Goal: Information Seeking & Learning: Learn about a topic

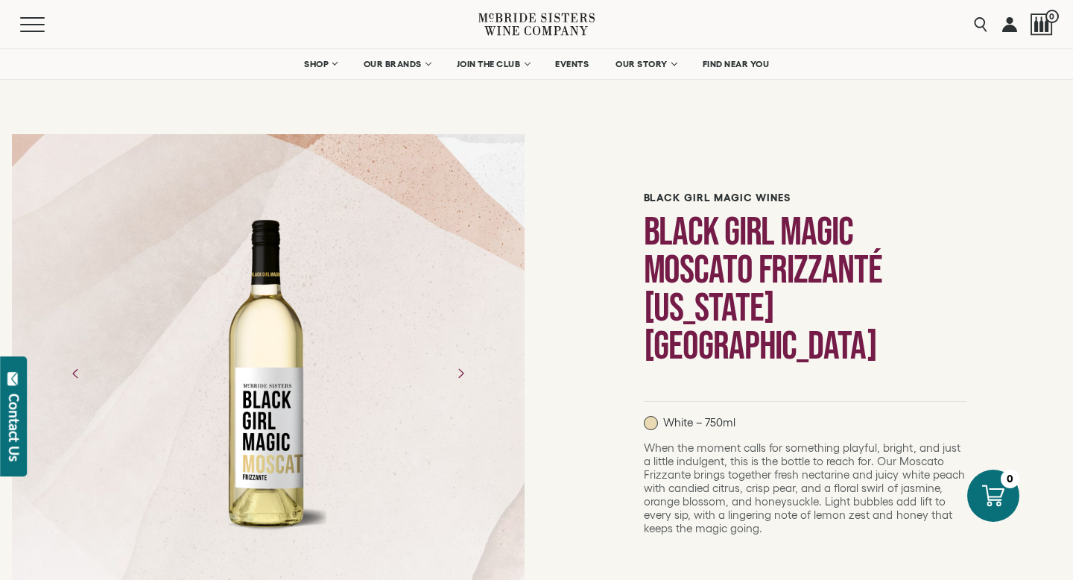
click at [522, 21] on icon at bounding box center [536, 24] width 116 height 42
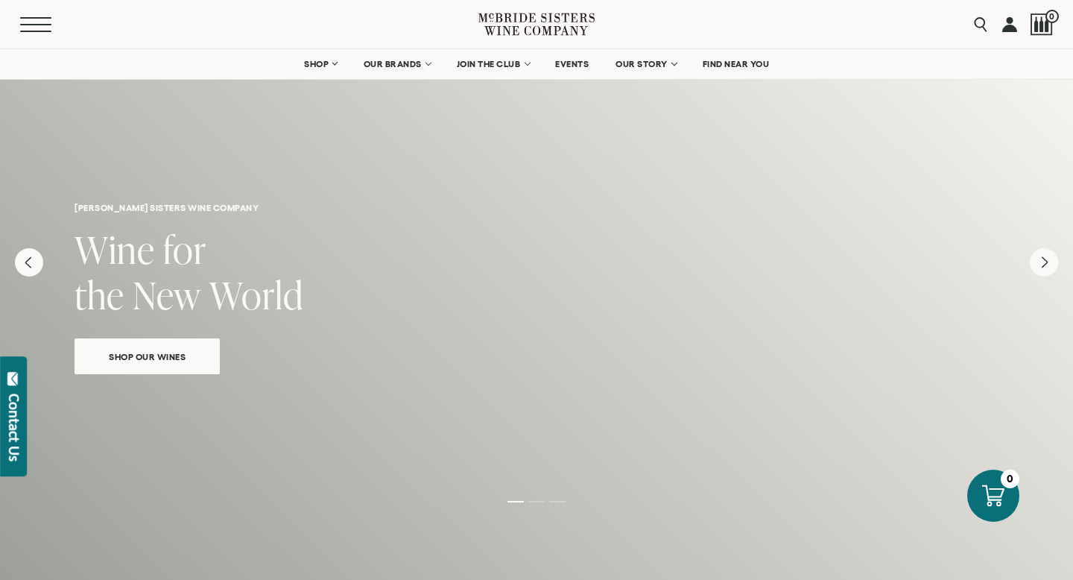
click at [31, 28] on button "Menu" at bounding box center [47, 24] width 54 height 15
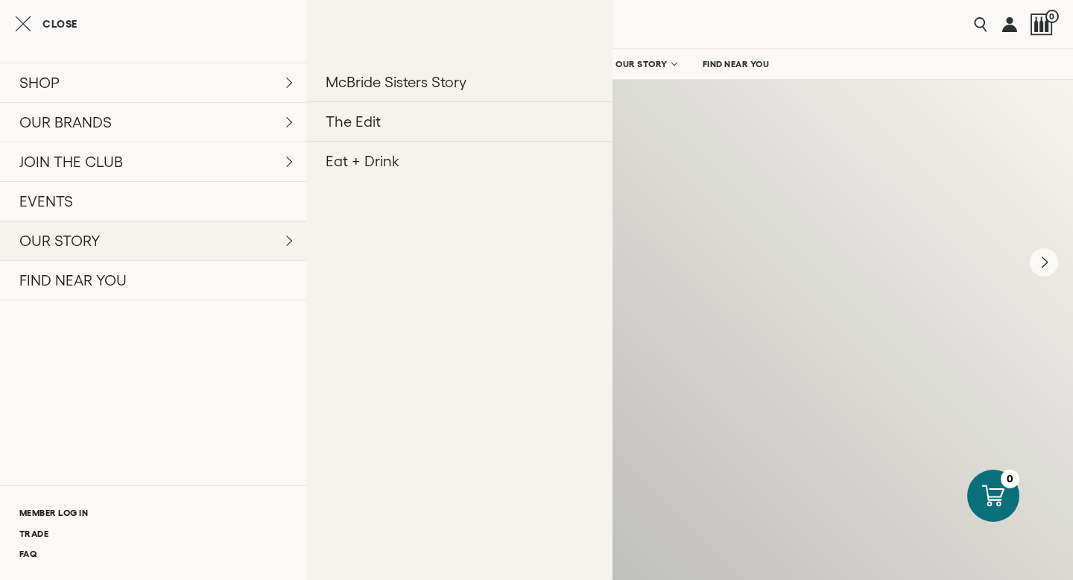
click at [99, 234] on link "OUR STORY" at bounding box center [153, 240] width 306 height 39
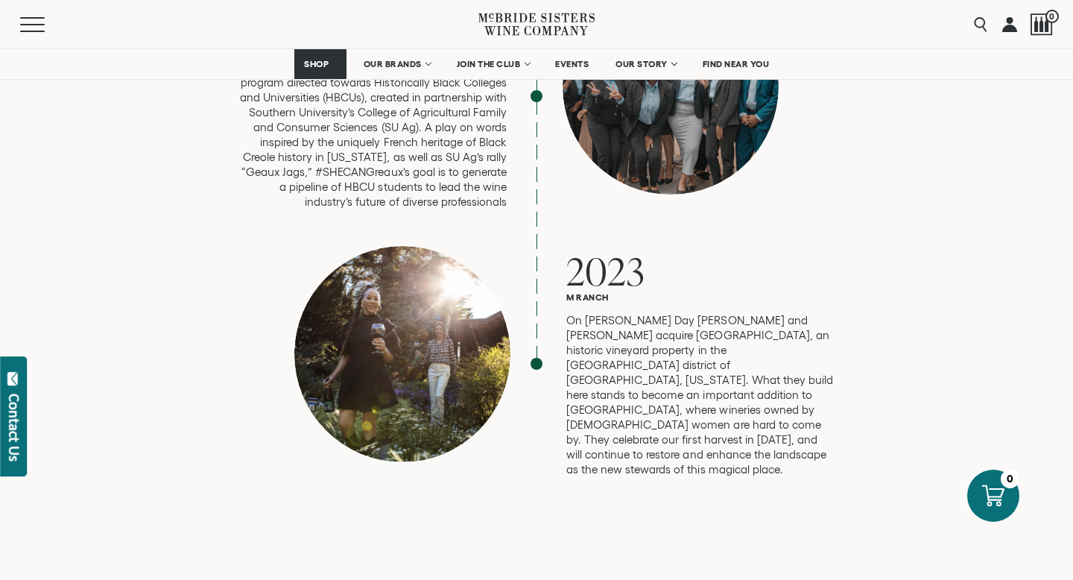
scroll to position [4013, 0]
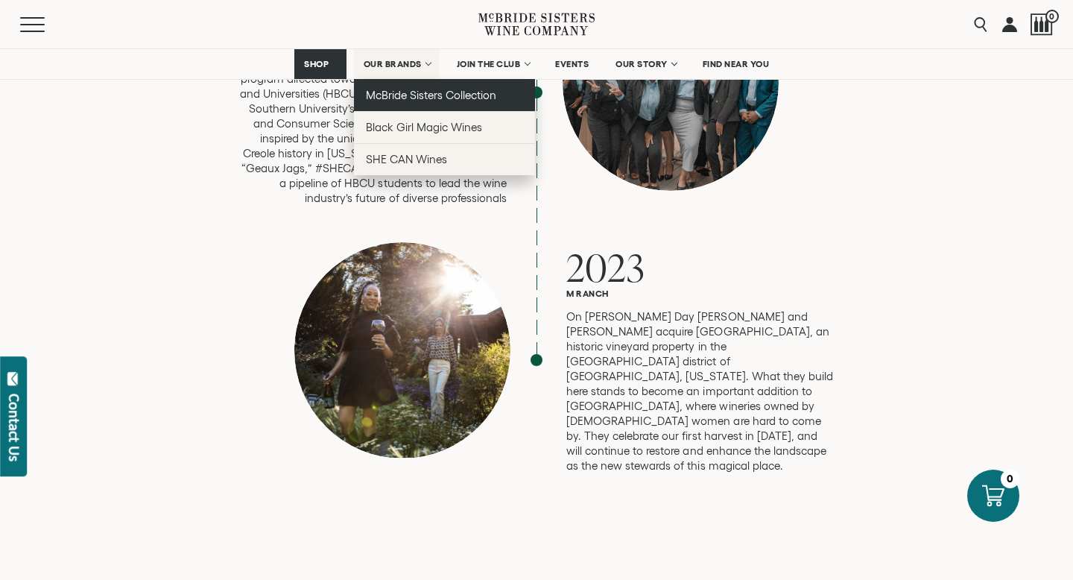
click at [418, 92] on span "McBride Sisters Collection" at bounding box center [431, 95] width 131 height 13
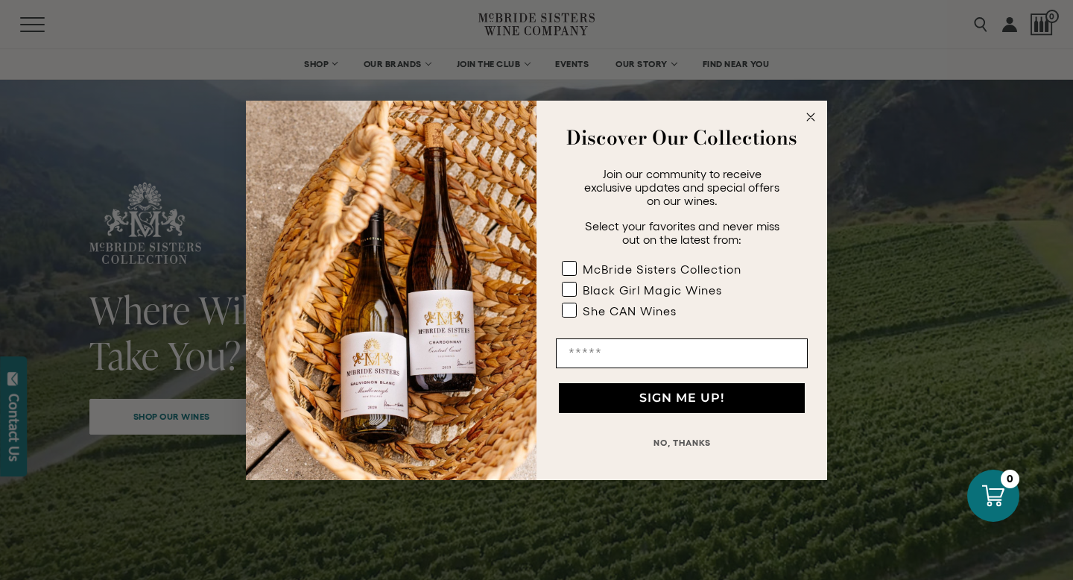
click at [812, 118] on circle "Close dialog" at bounding box center [811, 116] width 17 height 17
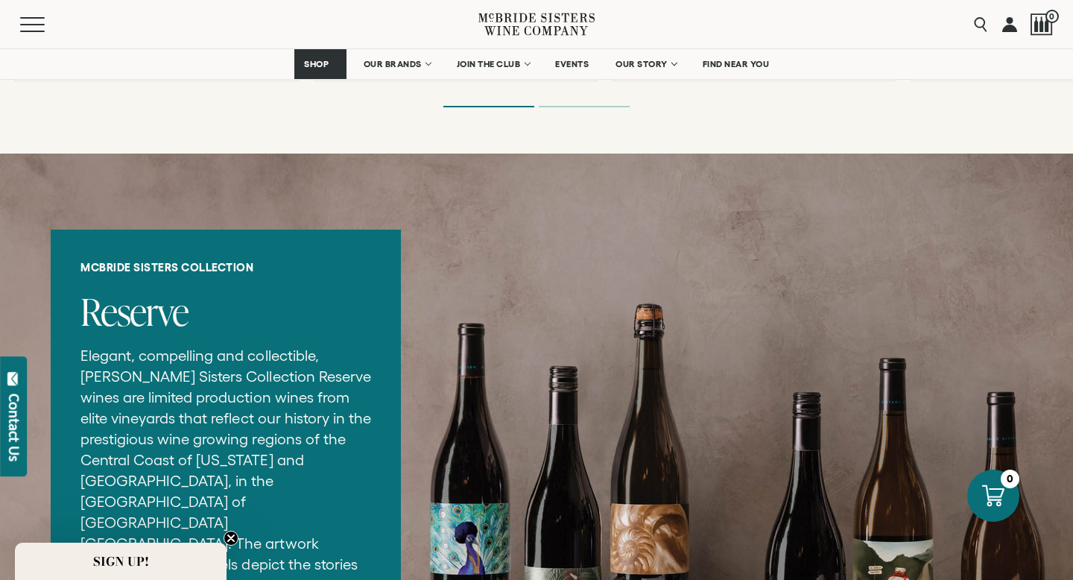
scroll to position [1688, 0]
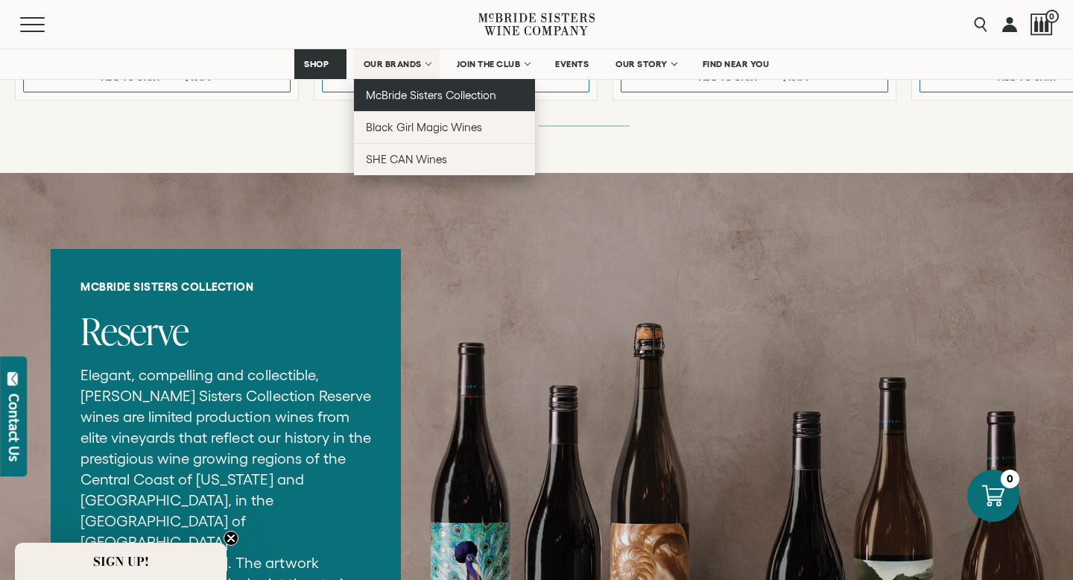
click at [393, 92] on span "McBride Sisters Collection" at bounding box center [431, 95] width 131 height 13
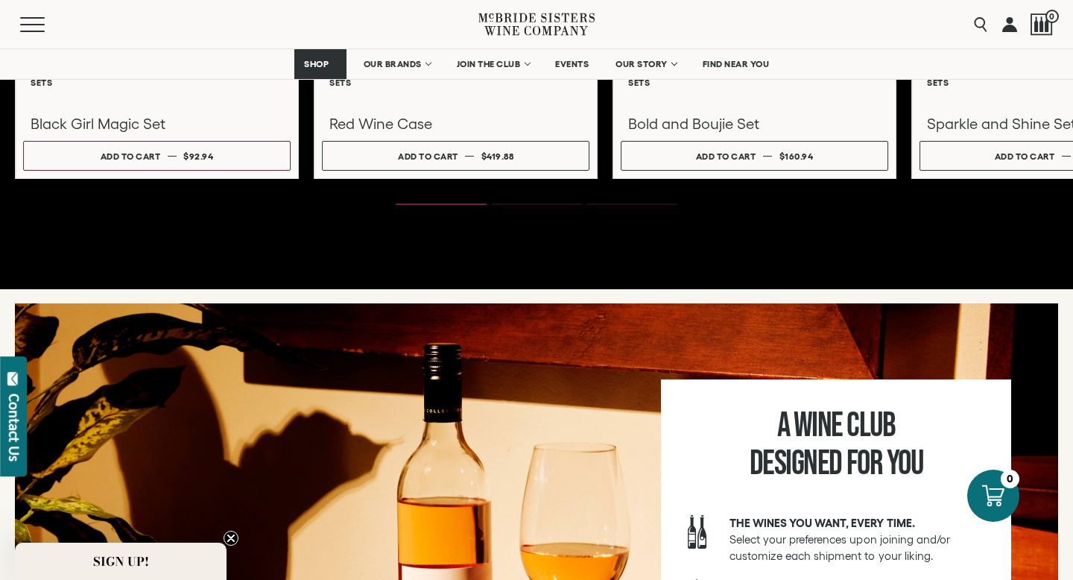
scroll to position [2313, 0]
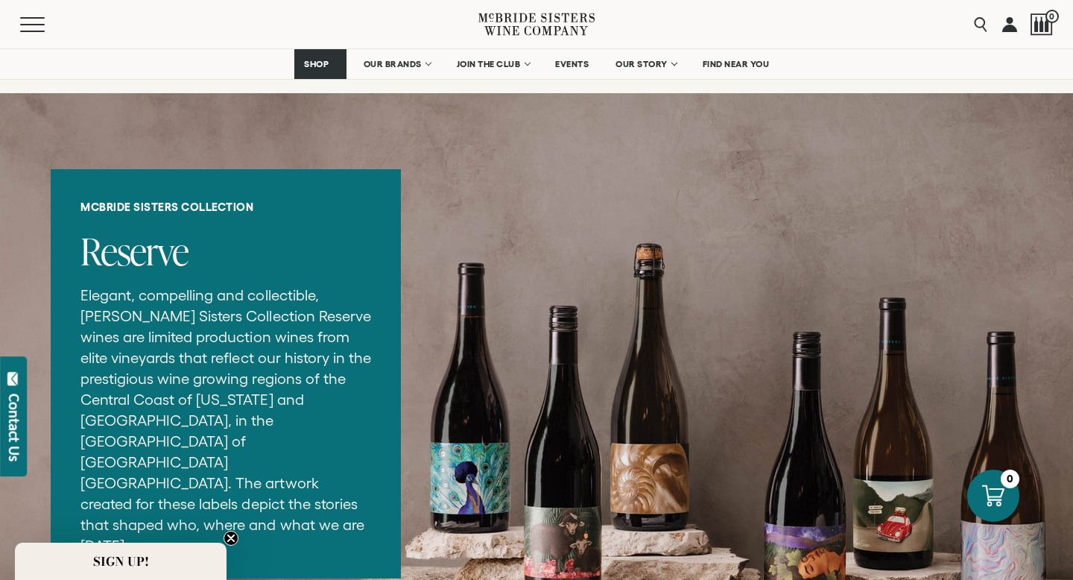
scroll to position [1148, 0]
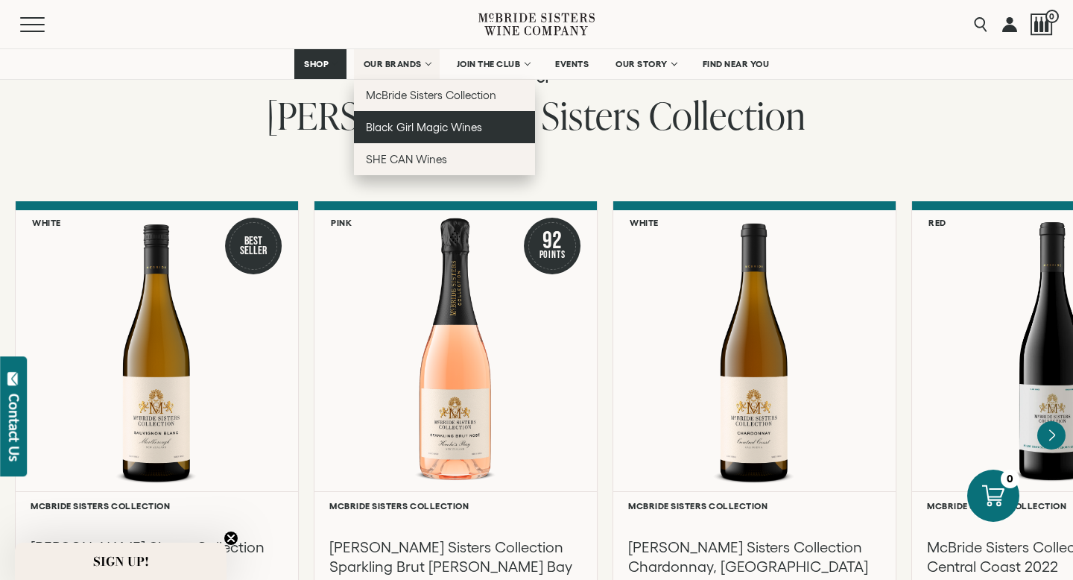
click at [398, 133] on span "Black Girl Magic Wines" at bounding box center [424, 127] width 116 height 13
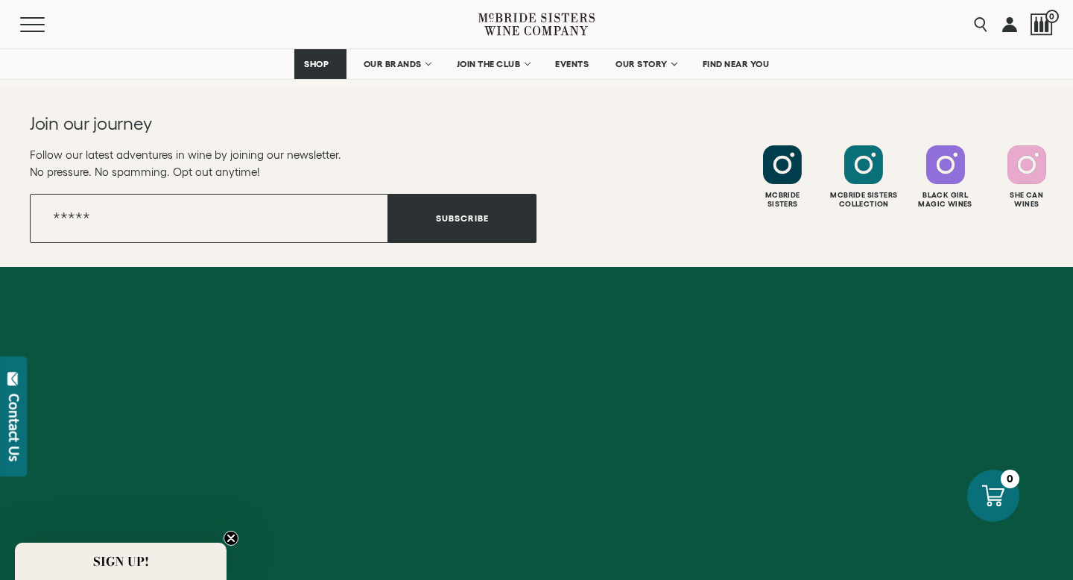
scroll to position [4235, 0]
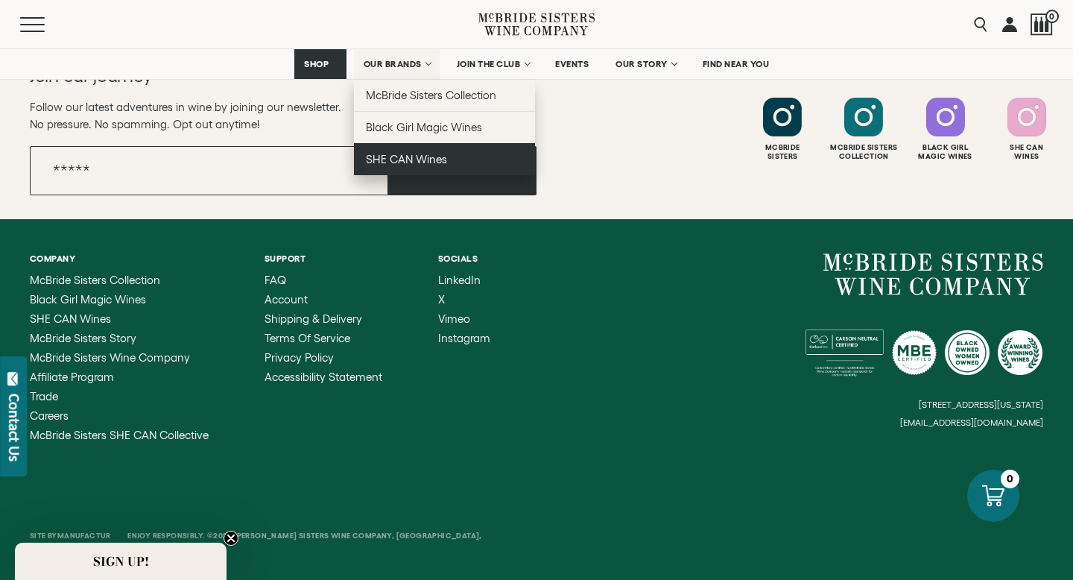
click at [402, 163] on span "SHE CAN Wines" at bounding box center [406, 159] width 81 height 13
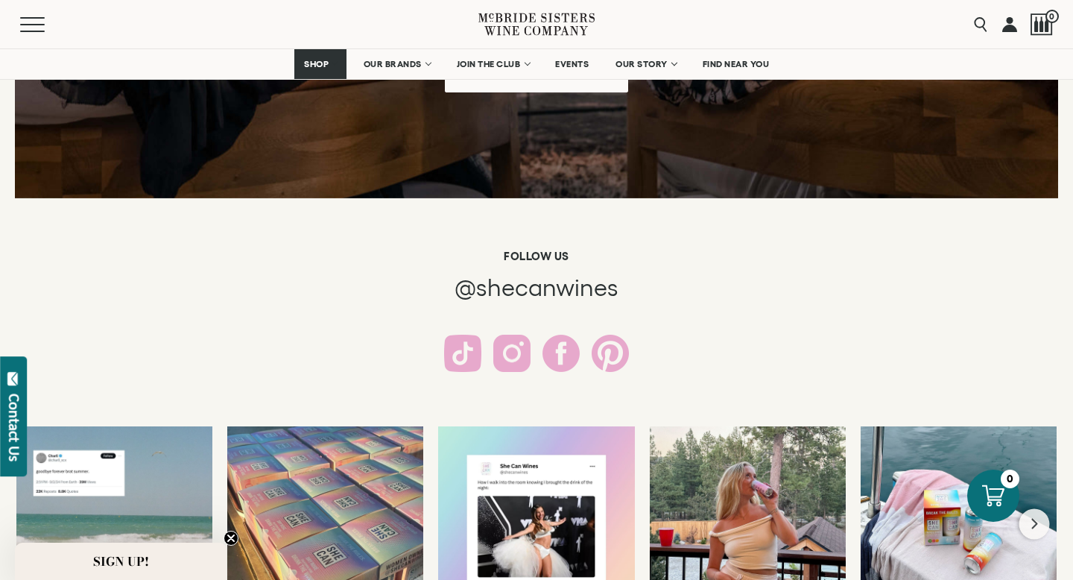
scroll to position [2612, 0]
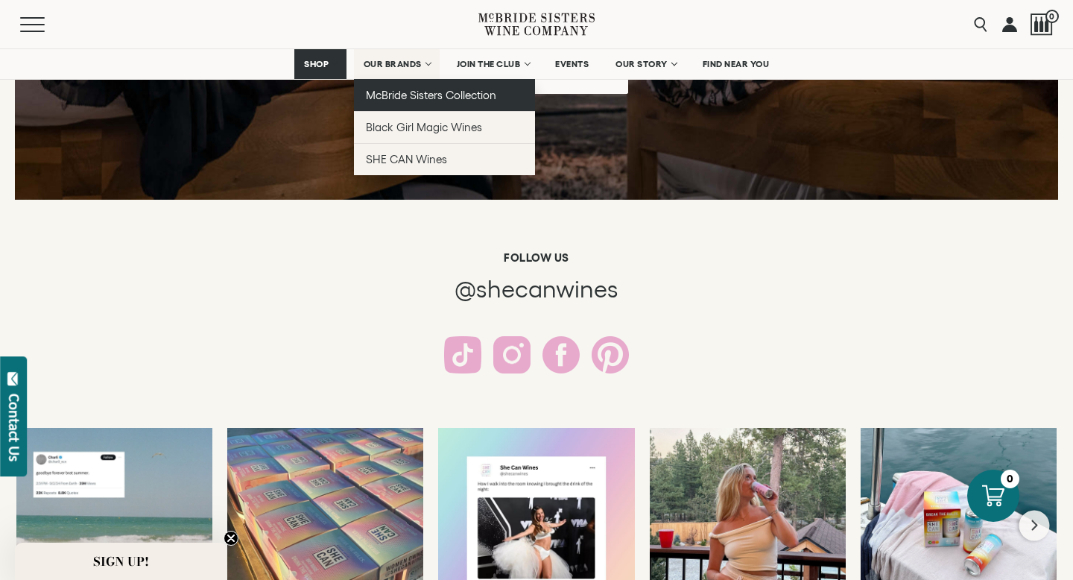
click at [413, 87] on link "McBride Sisters Collection" at bounding box center [444, 95] width 181 height 32
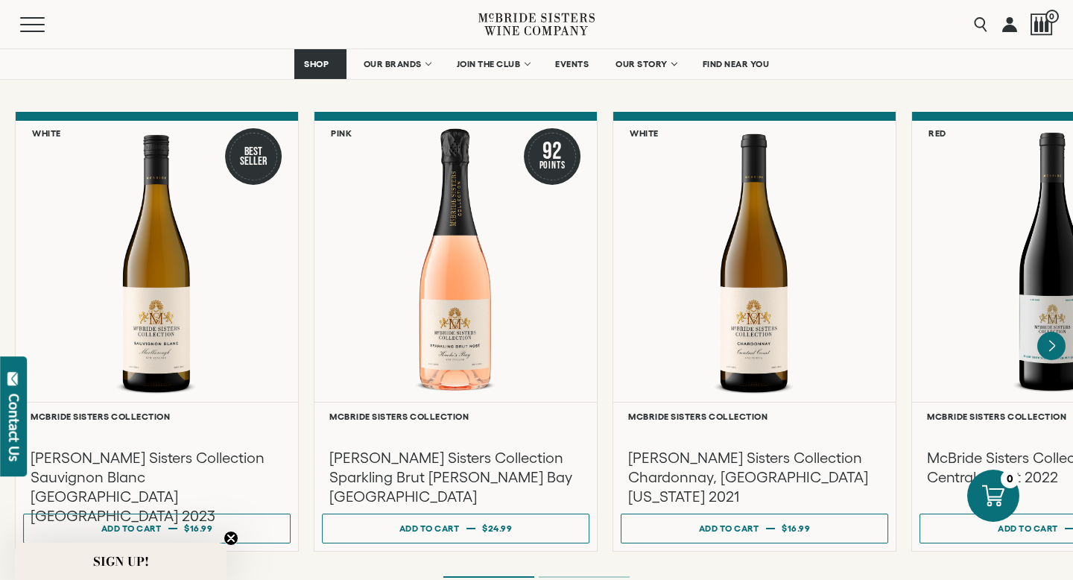
scroll to position [1251, 0]
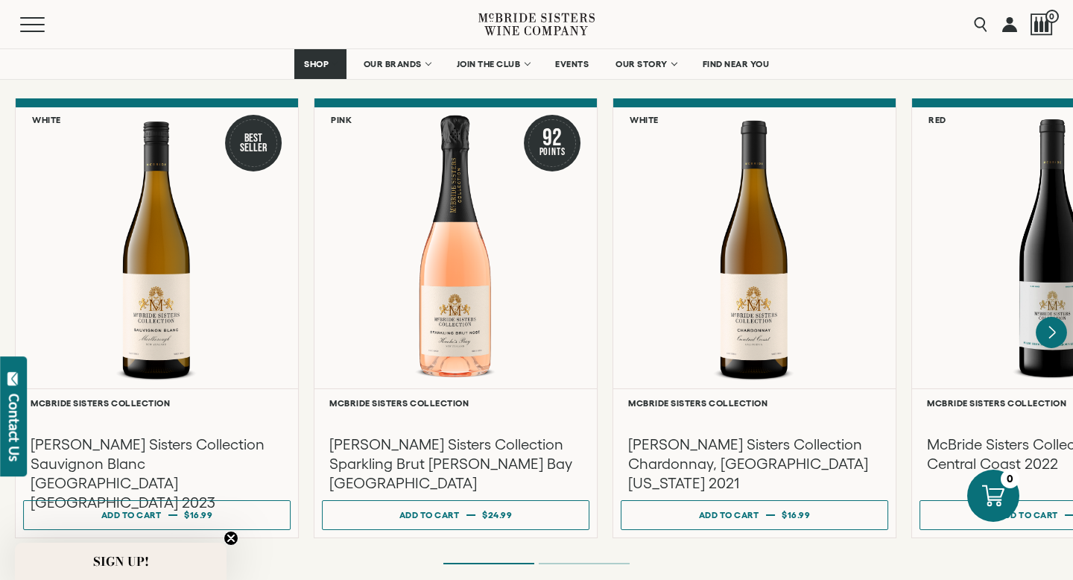
click at [1049, 325] on icon "Next" at bounding box center [1051, 332] width 31 height 31
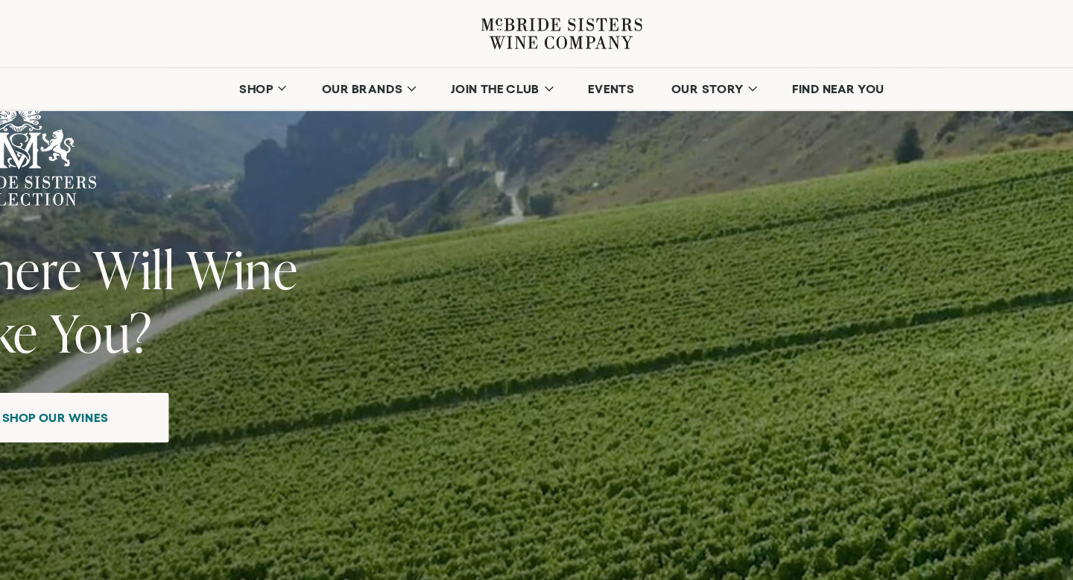
scroll to position [0, 0]
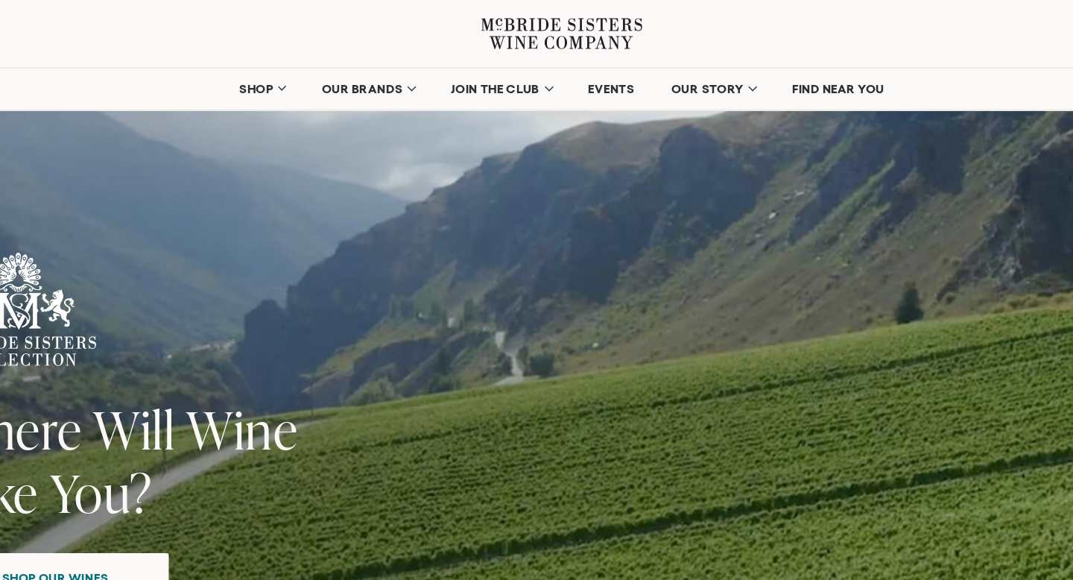
click at [518, 28] on icon at bounding box center [509, 24] width 51 height 22
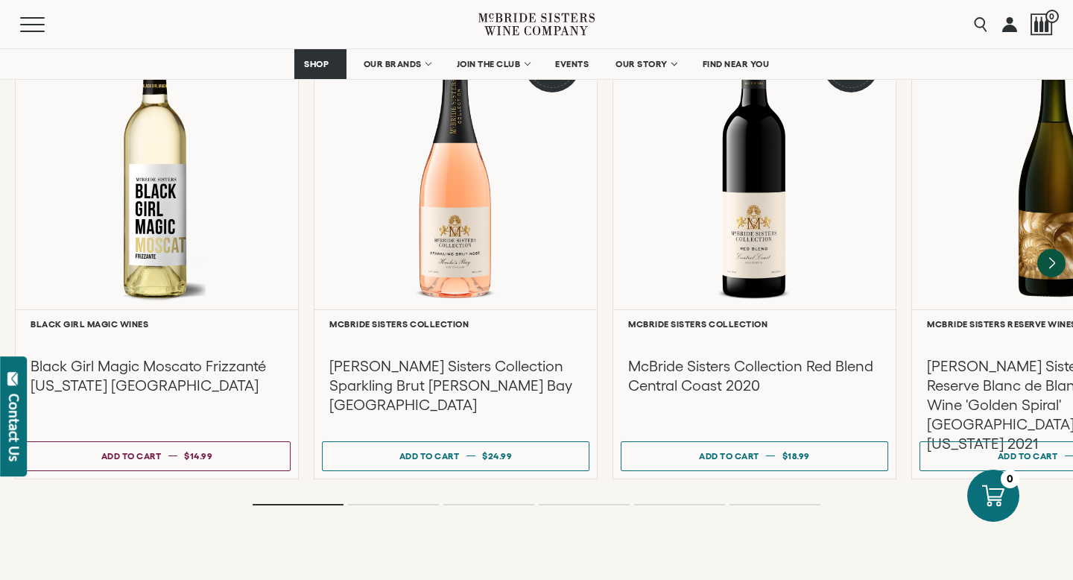
scroll to position [3508, 0]
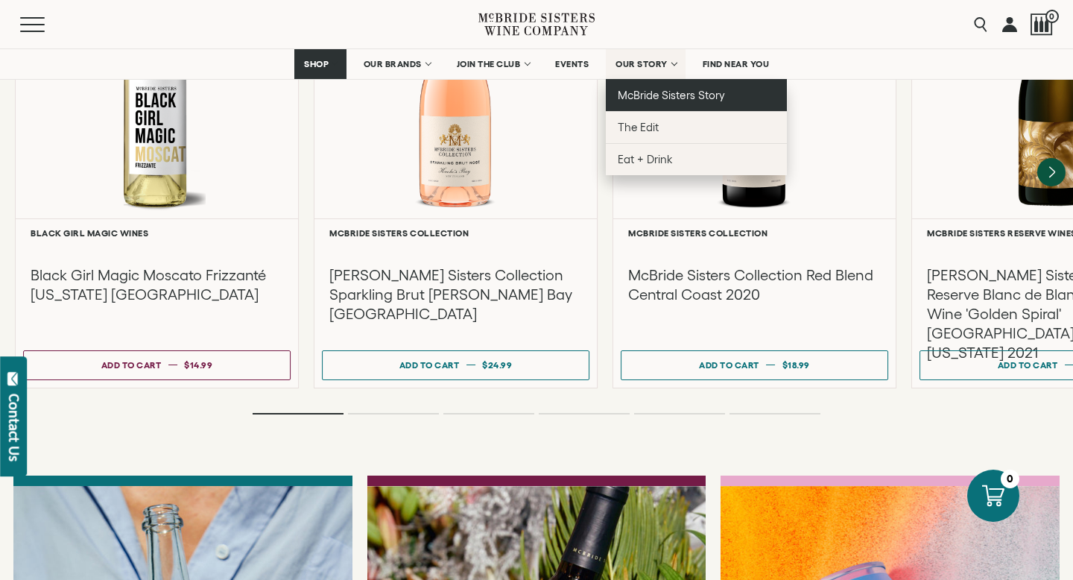
click at [653, 96] on span "McBride Sisters Story" at bounding box center [671, 95] width 107 height 13
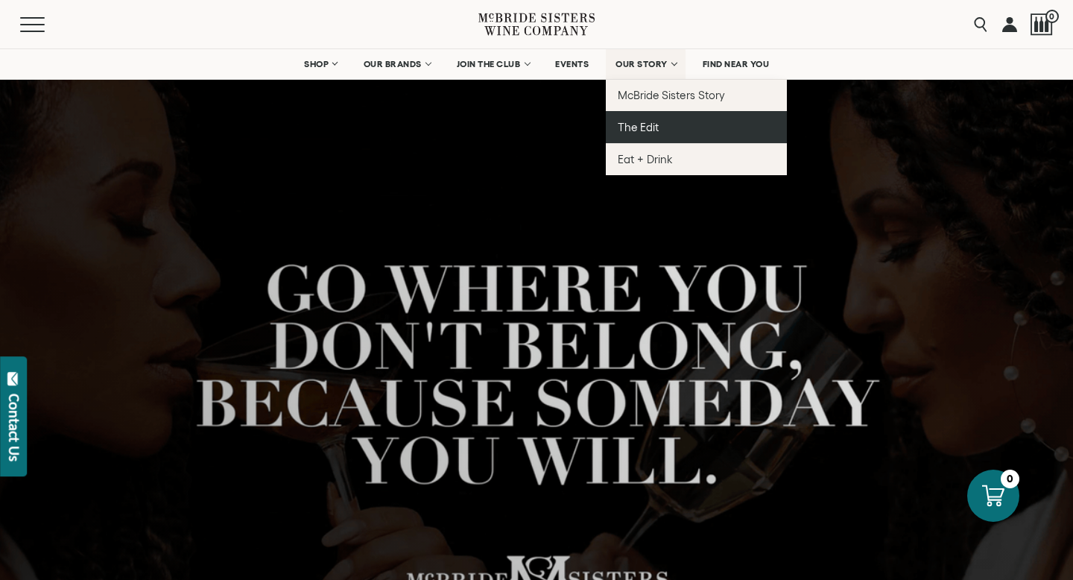
click at [660, 128] on link "The Edit" at bounding box center [696, 127] width 181 height 32
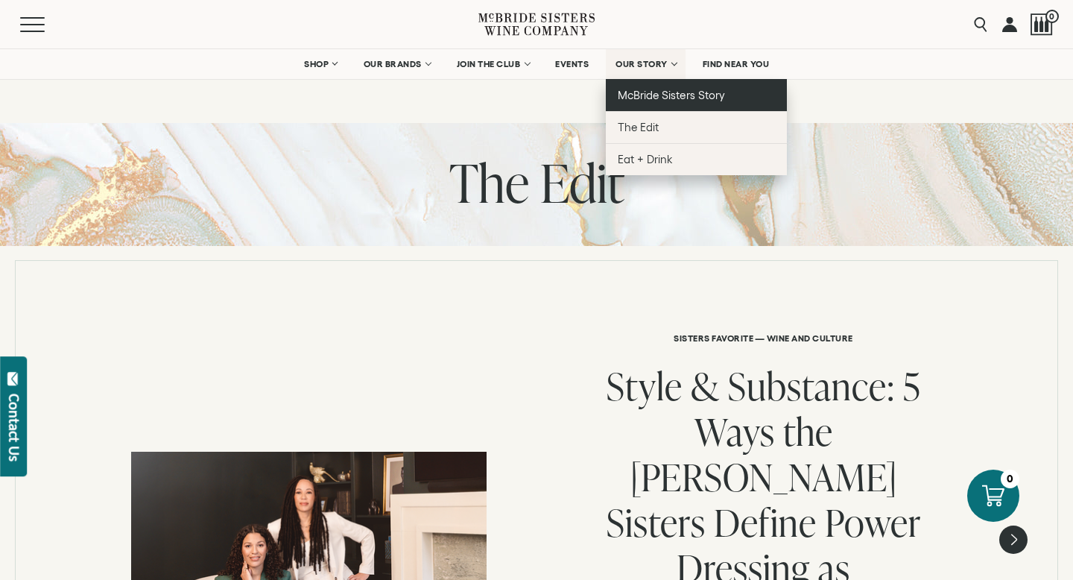
click at [663, 92] on span "McBride Sisters Story" at bounding box center [671, 95] width 107 height 13
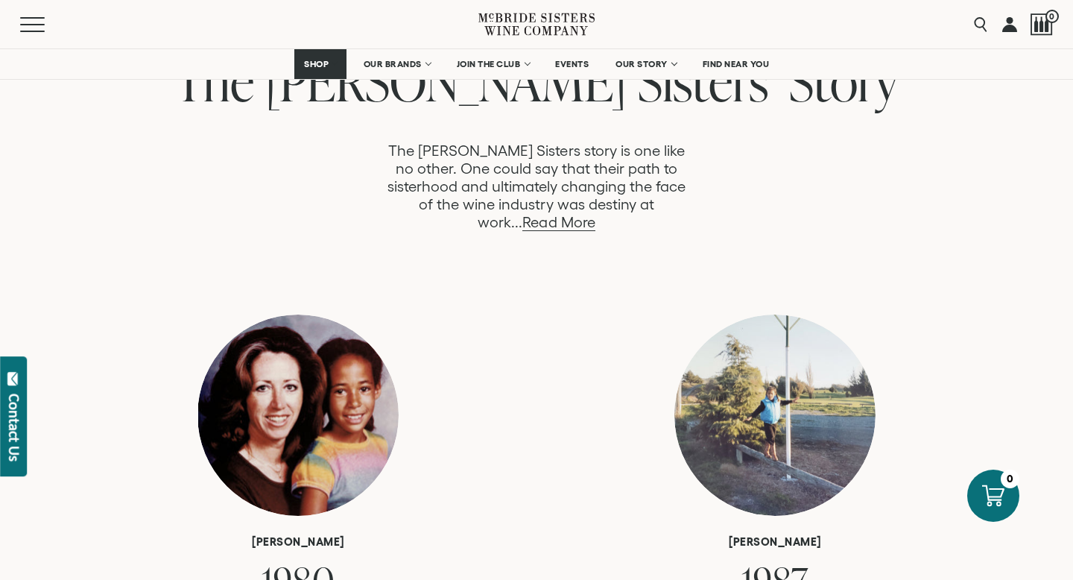
scroll to position [803, 0]
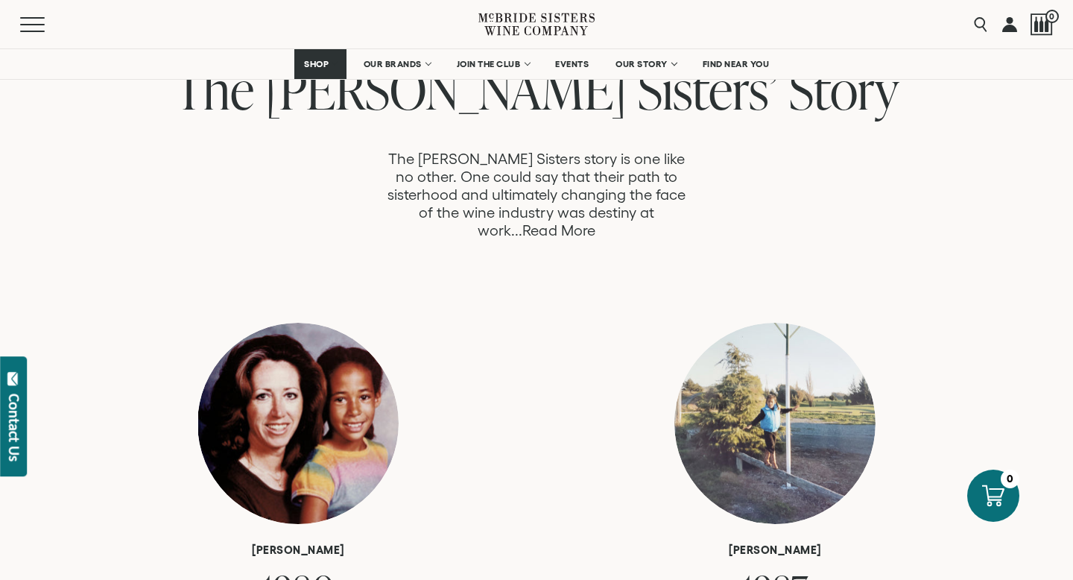
click at [595, 222] on link "Read More" at bounding box center [558, 230] width 72 height 17
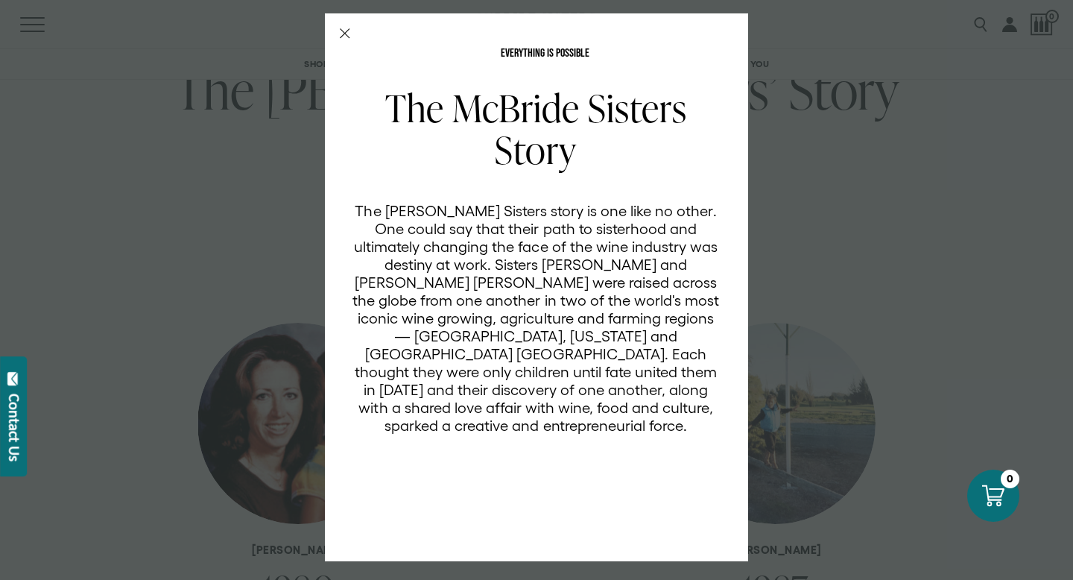
scroll to position [0, 0]
click at [795, 265] on div "EVERYTHING IS POSSIBLE The [PERSON_NAME] Sisters Story The [PERSON_NAME] Sister…" at bounding box center [536, 290] width 1073 height 580
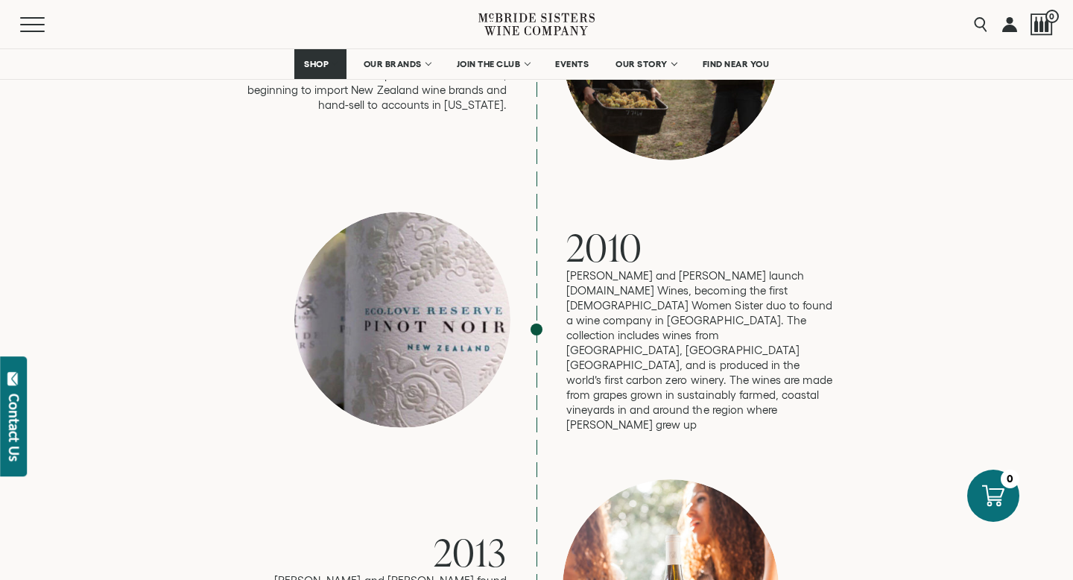
scroll to position [1905, 0]
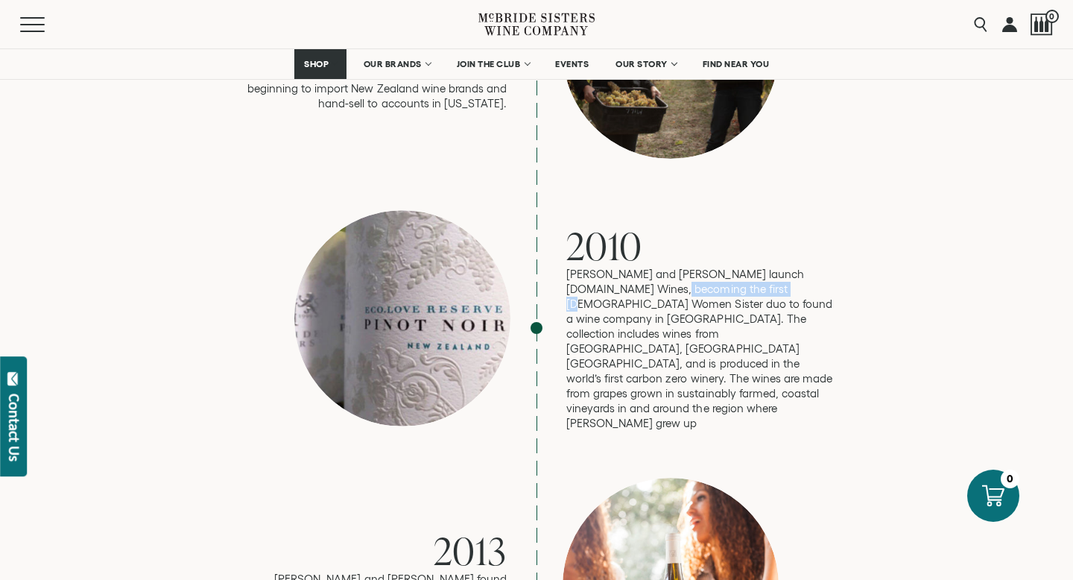
drag, startPoint x: 607, startPoint y: 232, endPoint x: 728, endPoint y: 231, distance: 121.5
click at [728, 267] on p "[PERSON_NAME] and [PERSON_NAME] launch [DOMAIN_NAME] Wines, becoming the first …" at bounding box center [700, 349] width 268 height 164
copy p "Black Women Sister duo"
click at [624, 267] on p "[PERSON_NAME] and [PERSON_NAME] launch [DOMAIN_NAME] Wines, becoming the first …" at bounding box center [700, 349] width 268 height 164
drag, startPoint x: 714, startPoint y: 249, endPoint x: 566, endPoint y: 229, distance: 149.6
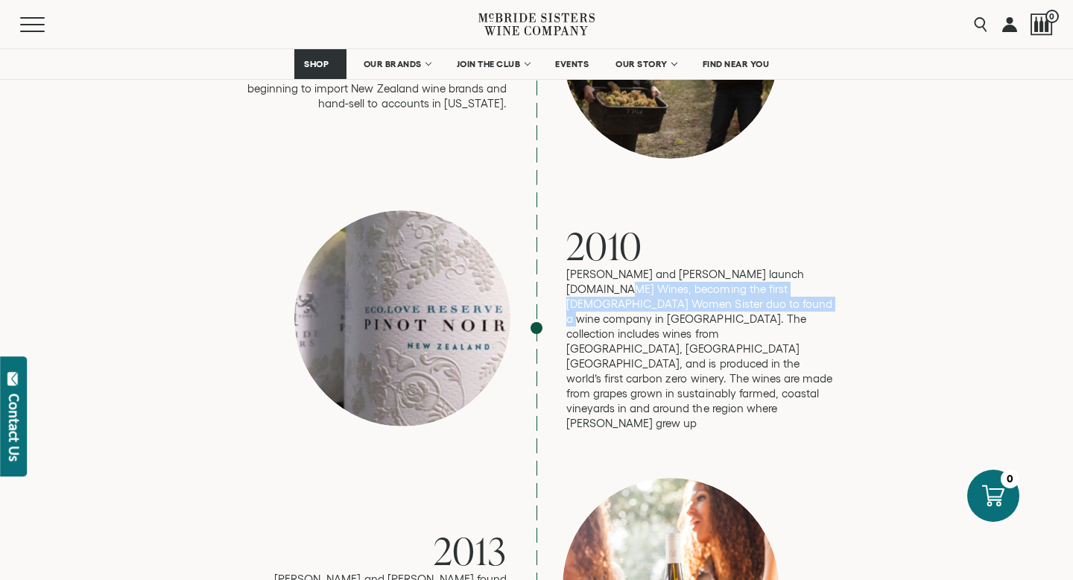
click at [566, 267] on p "[PERSON_NAME] and [PERSON_NAME] launch [DOMAIN_NAME] Wines, becoming the first …" at bounding box center [700, 349] width 268 height 164
copy p "the first [DEMOGRAPHIC_DATA] Women Sister duo to found a wine company in [GEOGR…"
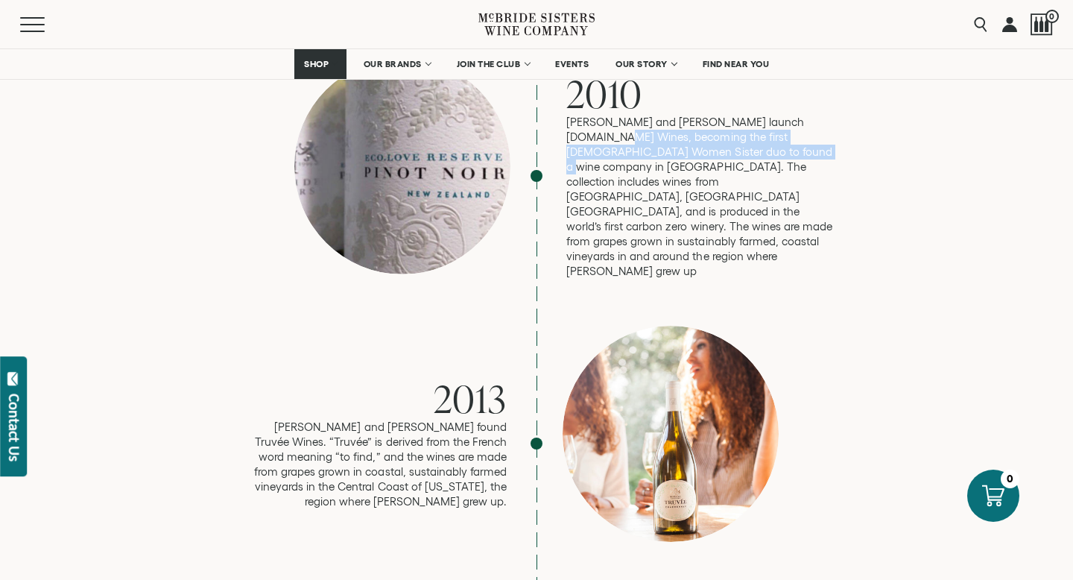
click at [740, 139] on p "[PERSON_NAME] and [PERSON_NAME] launch [DOMAIN_NAME] Wines, becoming the first …" at bounding box center [700, 197] width 268 height 164
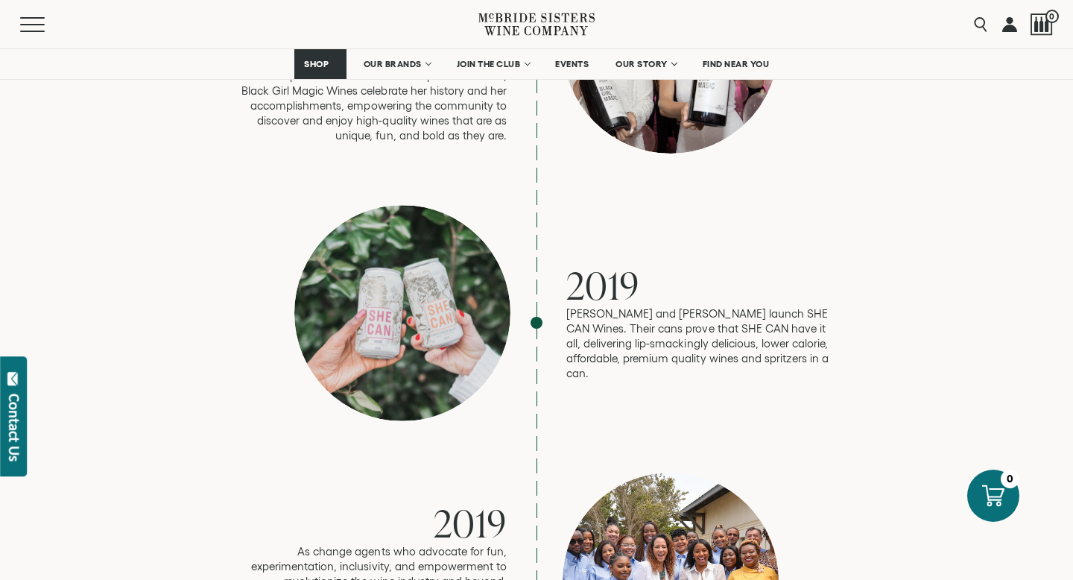
scroll to position [2979, 0]
